Goal: Task Accomplishment & Management: Manage account settings

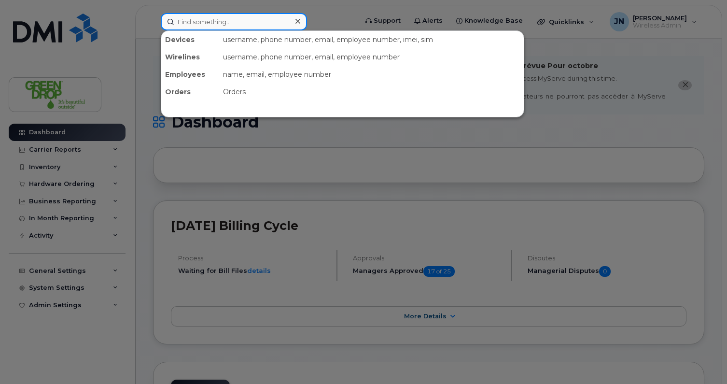
click at [209, 19] on input at bounding box center [234, 21] width 146 height 17
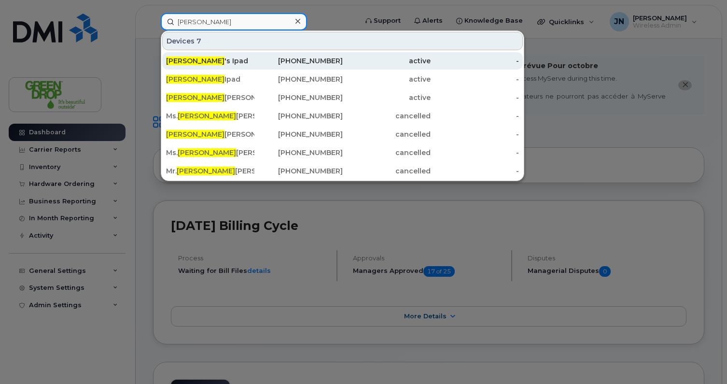
type input "katrina"
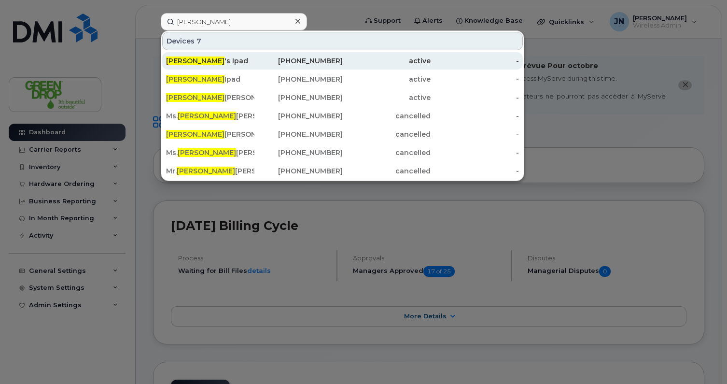
click at [263, 67] on div "[PHONE_NUMBER]" at bounding box center [299, 60] width 88 height 17
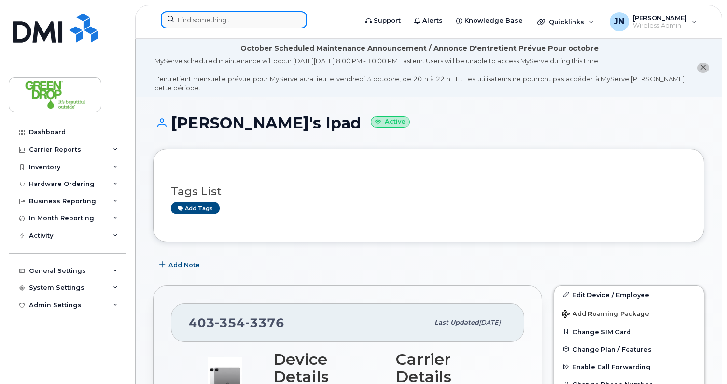
click at [214, 24] on input at bounding box center [234, 19] width 146 height 17
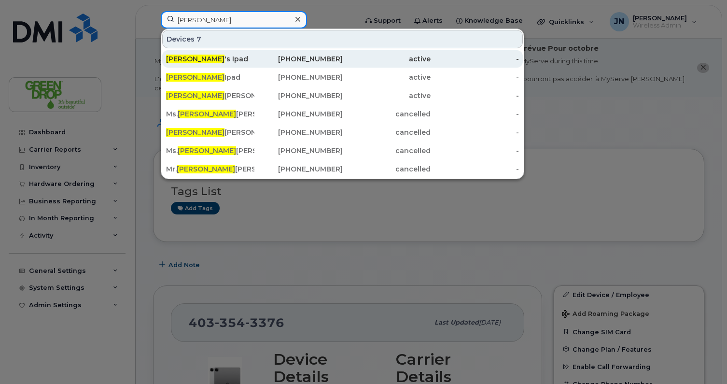
type input "Katrina"
click at [442, 60] on div "-" at bounding box center [475, 59] width 88 height 10
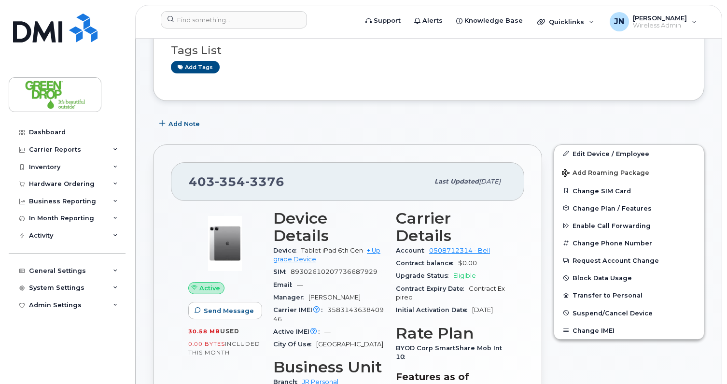
scroll to position [146, 0]
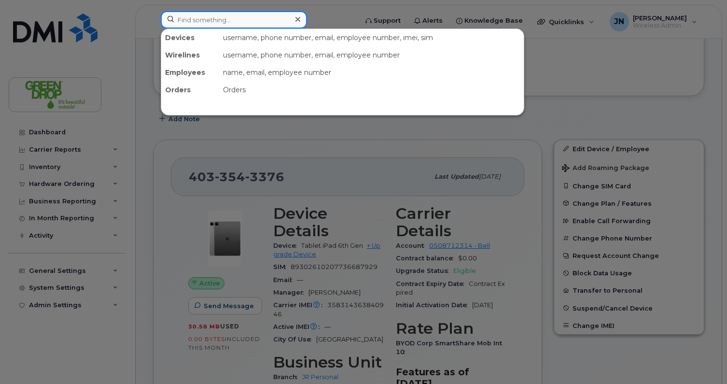
click at [221, 20] on input at bounding box center [234, 19] width 146 height 17
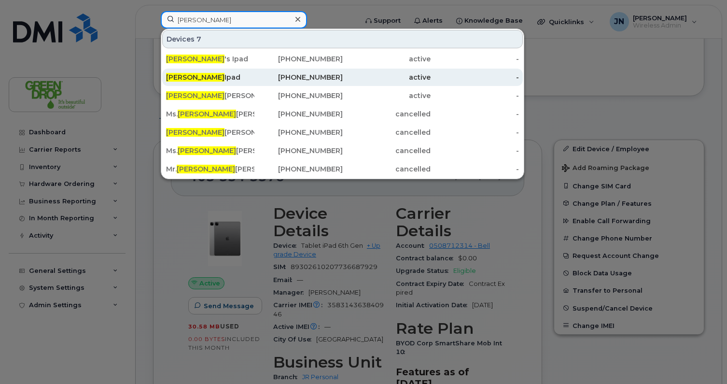
type input "[PERSON_NAME]"
click at [217, 78] on div "Katrina Ipad" at bounding box center [210, 77] width 88 height 10
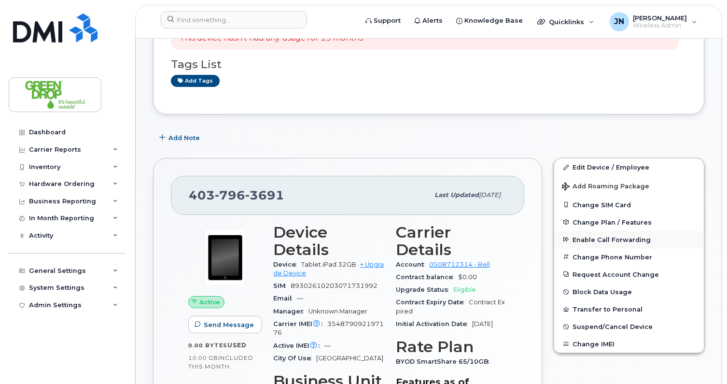
scroll to position [173, 0]
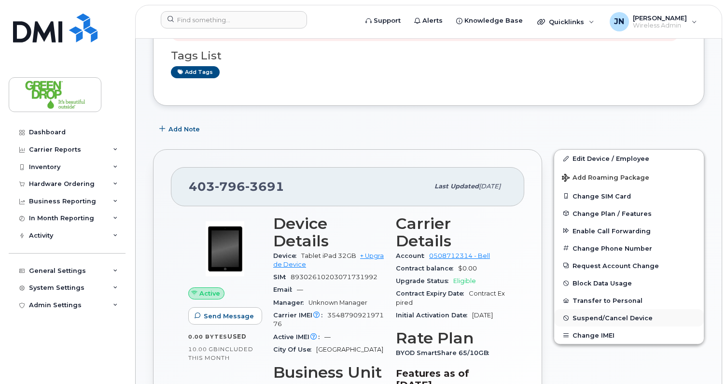
click at [611, 314] on span "Suspend/Cancel Device" at bounding box center [613, 317] width 80 height 7
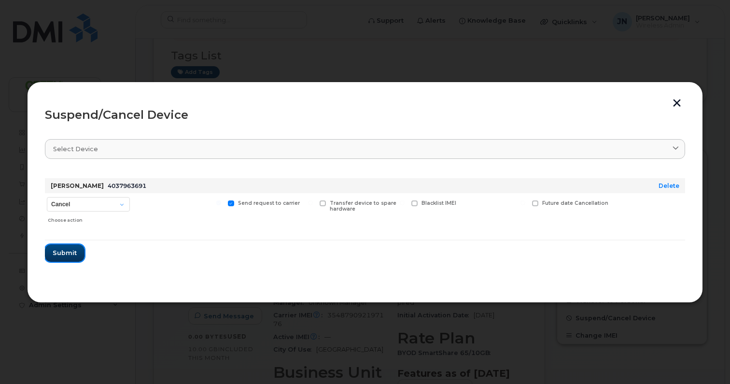
click at [69, 255] on span "Submit" at bounding box center [65, 252] width 24 height 9
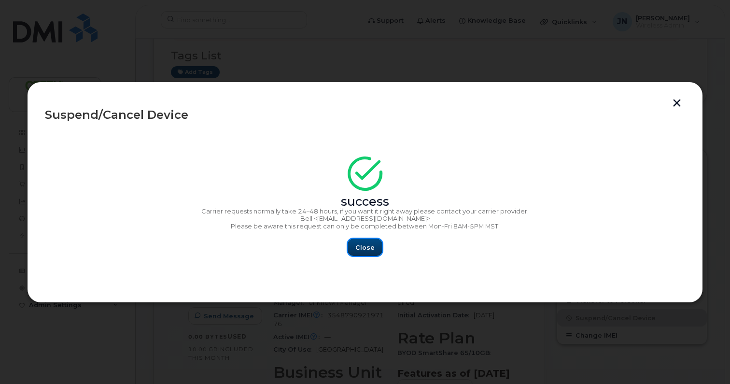
click at [367, 254] on button "Close" at bounding box center [365, 247] width 35 height 17
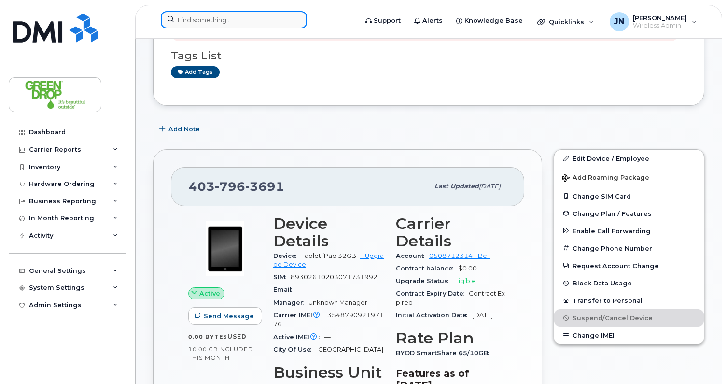
click at [226, 14] on input at bounding box center [234, 19] width 146 height 17
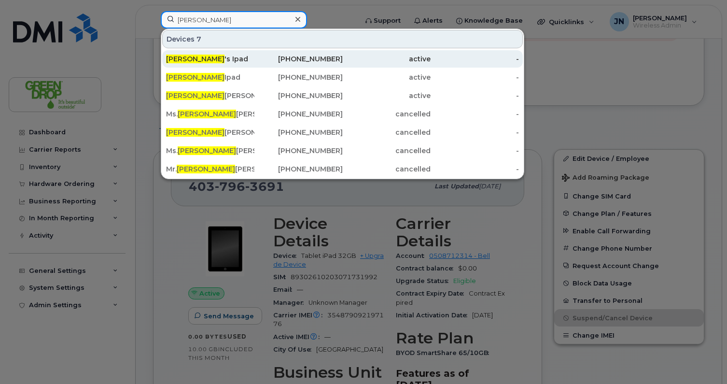
type input "katrina"
click at [301, 61] on div "403-354-3376" at bounding box center [299, 59] width 88 height 10
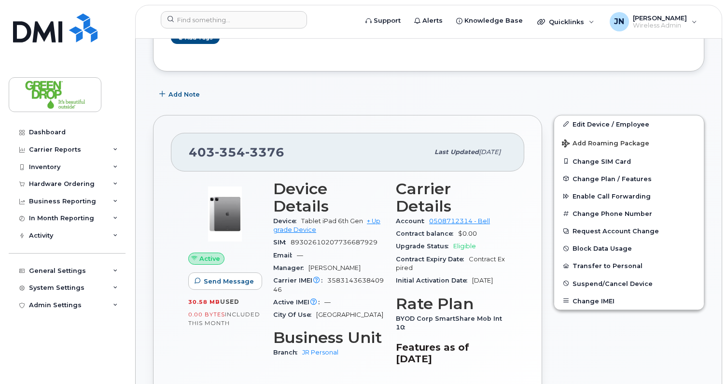
scroll to position [169, 0]
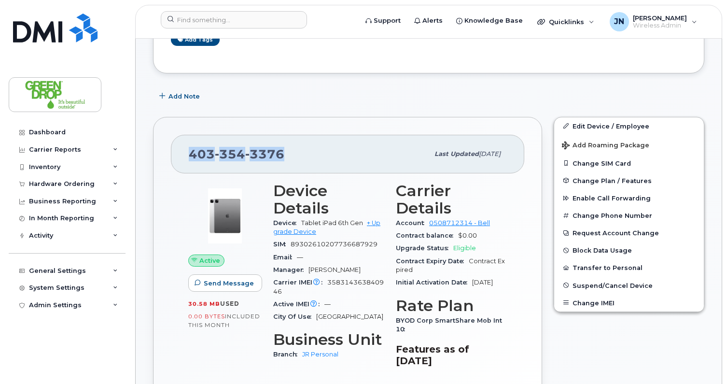
drag, startPoint x: 319, startPoint y: 149, endPoint x: 177, endPoint y: 146, distance: 142.0
click at [177, 146] on div "[PHONE_NUMBER] Last updated [DATE]" at bounding box center [348, 154] width 354 height 39
copy span "[PHONE_NUMBER]"
